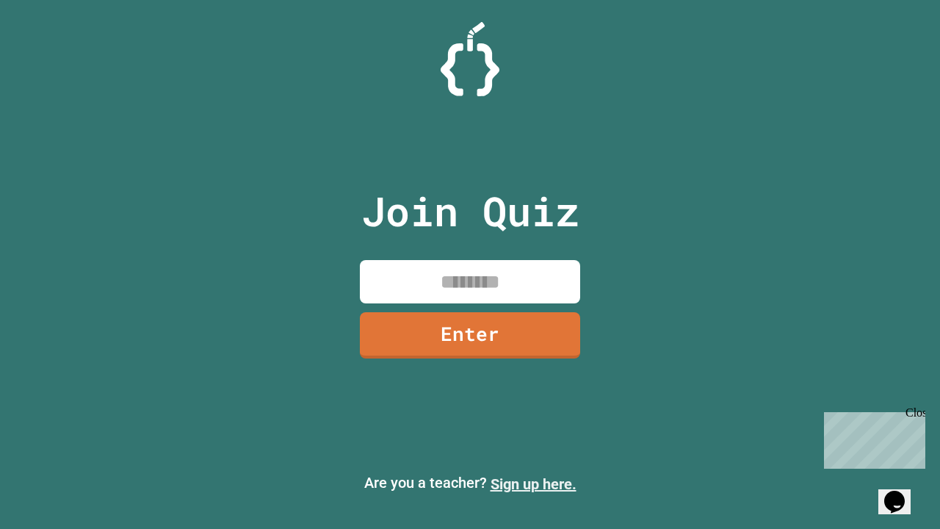
click at [533, 484] on link "Sign up here." at bounding box center [533, 484] width 86 height 18
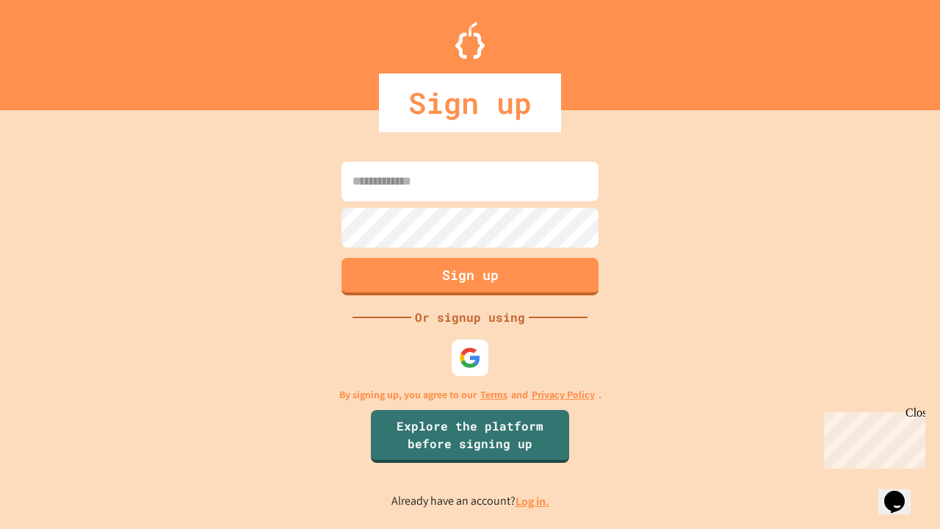
click at [533, 501] on link "Log in." at bounding box center [532, 500] width 34 height 15
